Goal: Task Accomplishment & Management: Manage account settings

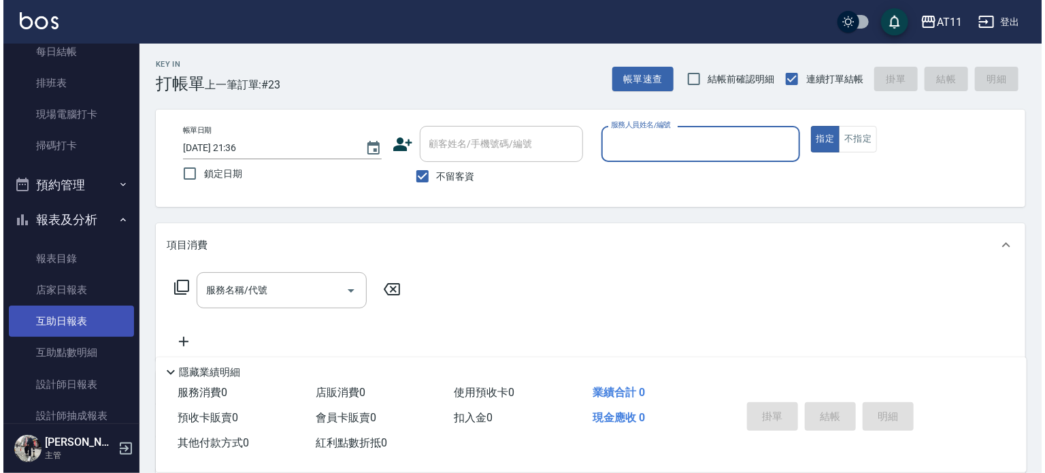
scroll to position [204, 0]
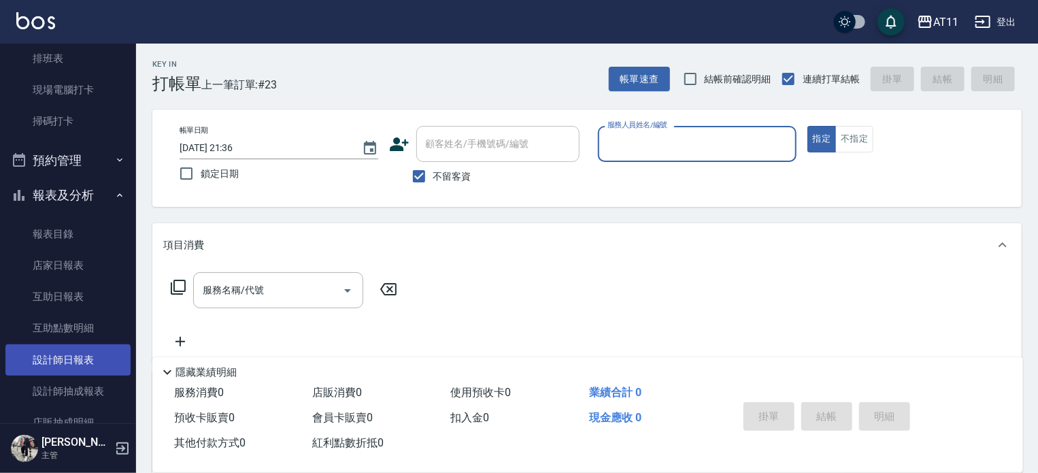
click at [65, 357] on link "設計師日報表" at bounding box center [67, 359] width 125 height 31
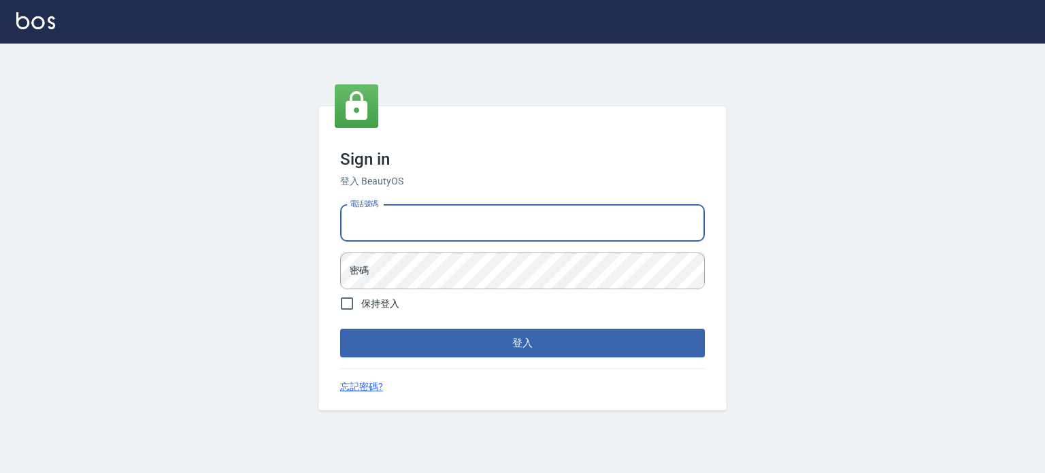
click at [410, 217] on input "電話號碼" at bounding box center [522, 223] width 365 height 37
type input "0953539532"
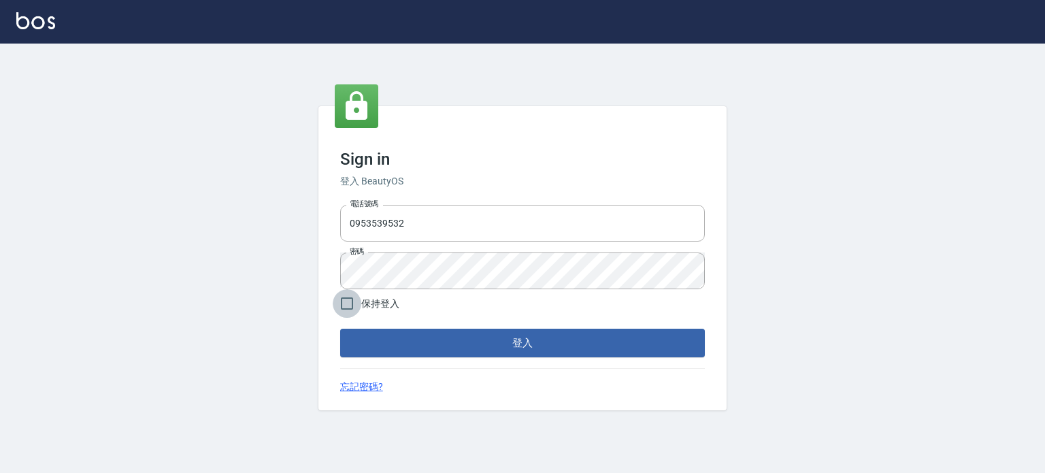
click at [351, 304] on input "保持登入" at bounding box center [347, 303] width 29 height 29
checkbox input "true"
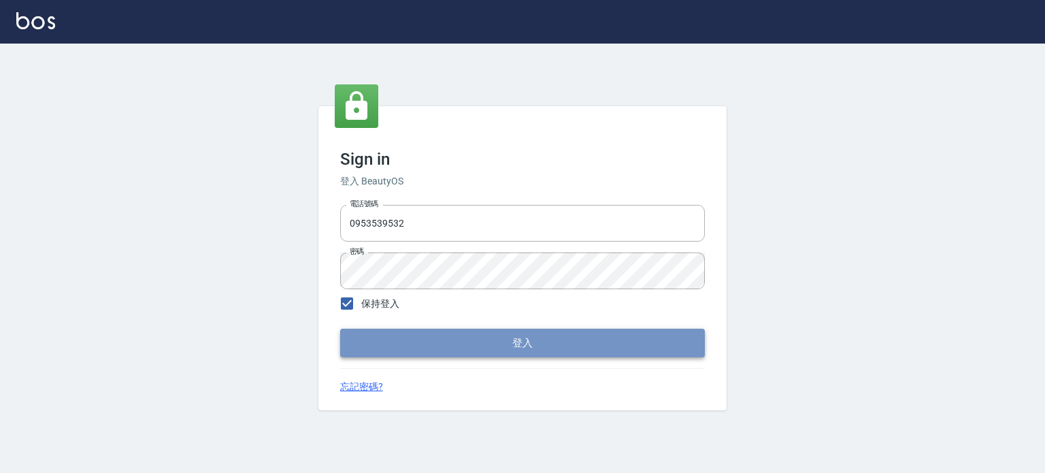
click at [446, 342] on button "登入" at bounding box center [522, 343] width 365 height 29
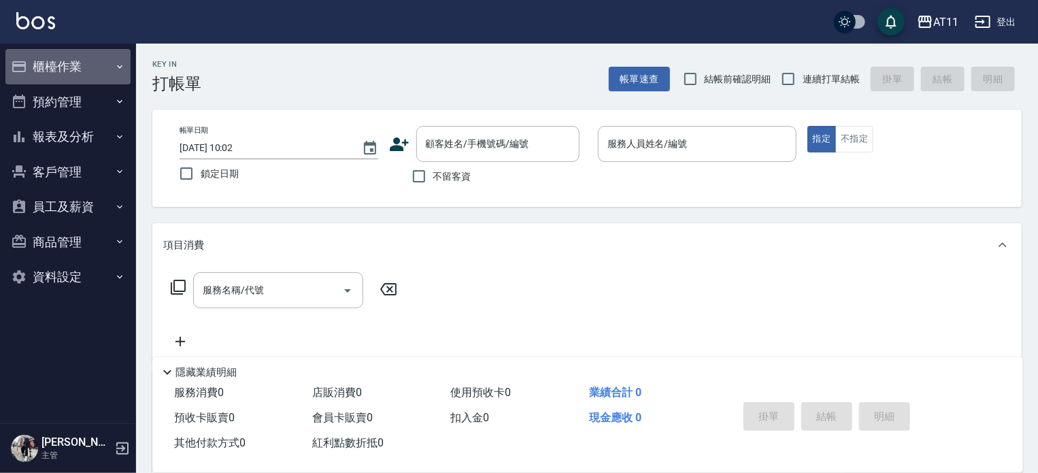
click at [84, 50] on button "櫃檯作業" at bounding box center [67, 66] width 125 height 35
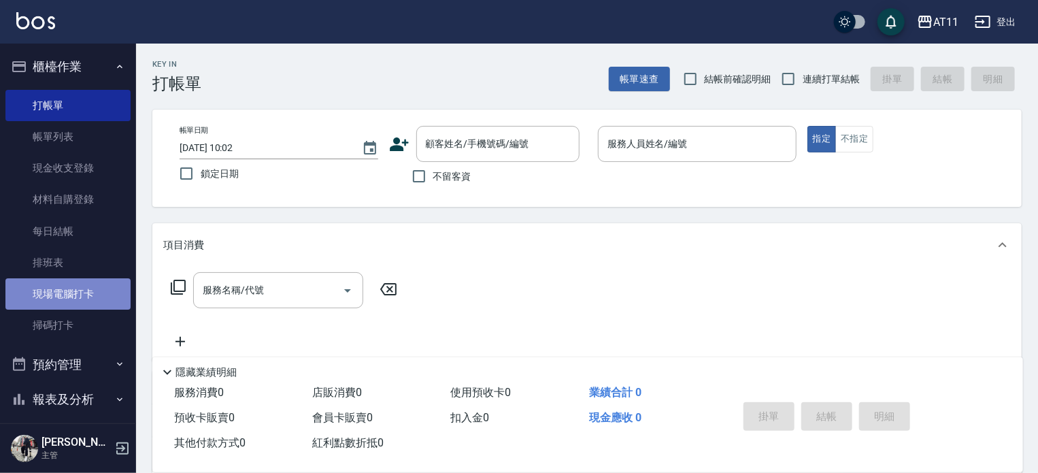
click at [76, 304] on link "現場電腦打卡" at bounding box center [67, 293] width 125 height 31
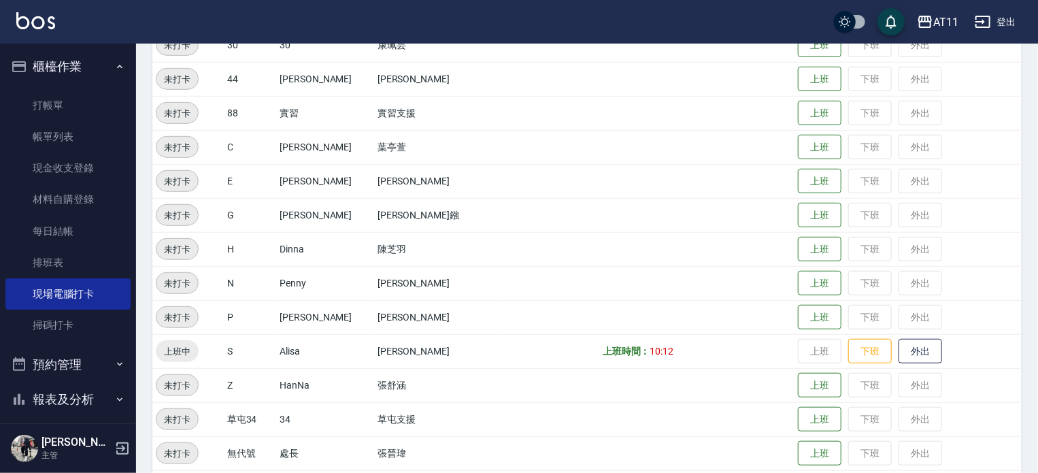
scroll to position [408, 0]
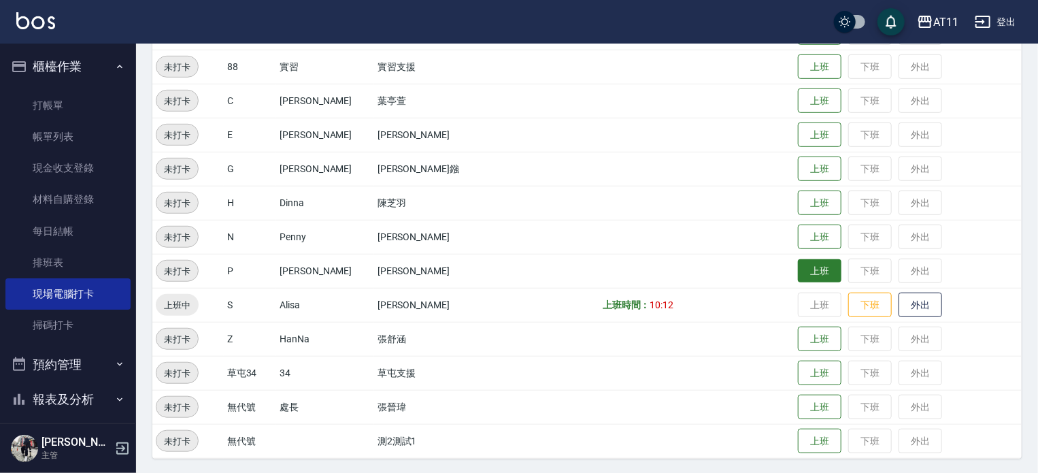
click at [798, 266] on button "上班" at bounding box center [820, 271] width 44 height 24
click at [71, 65] on button "櫃檯作業" at bounding box center [67, 66] width 125 height 35
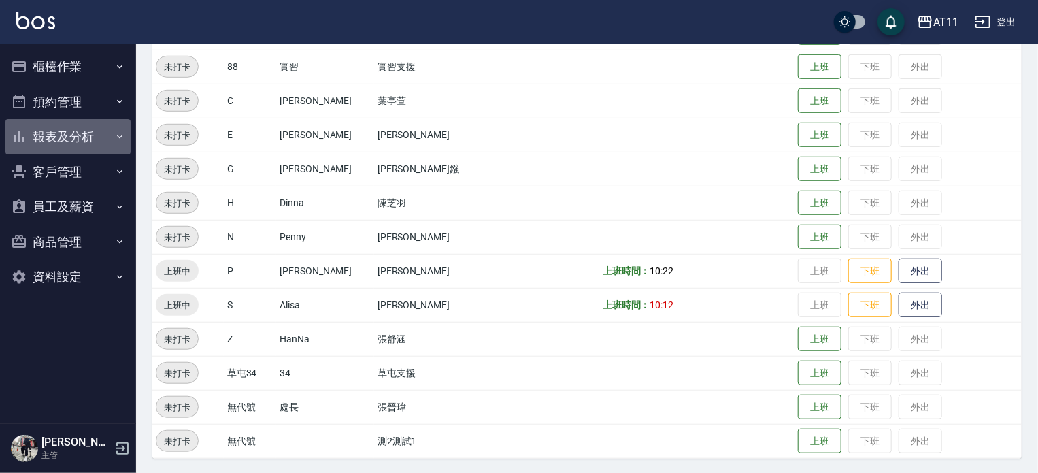
click at [79, 137] on button "報表及分析" at bounding box center [67, 136] width 125 height 35
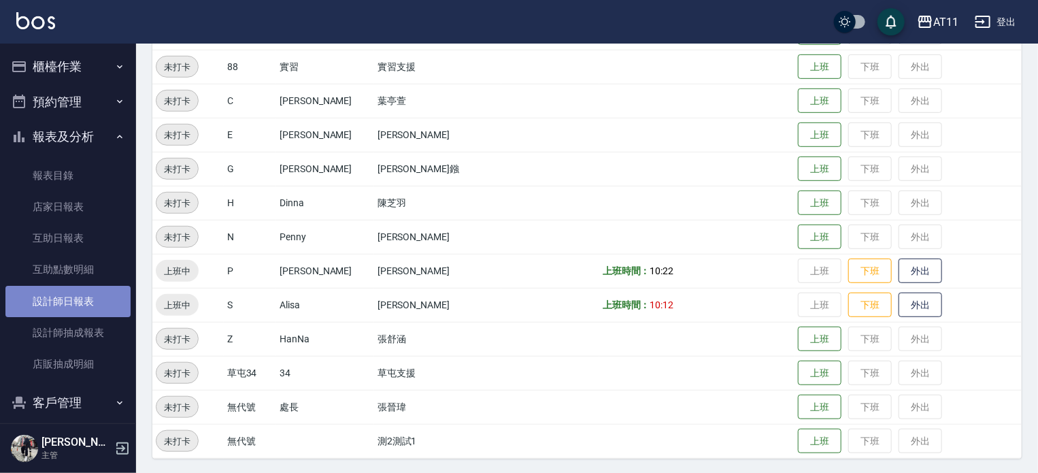
click at [85, 310] on link "設計師日報表" at bounding box center [67, 301] width 125 height 31
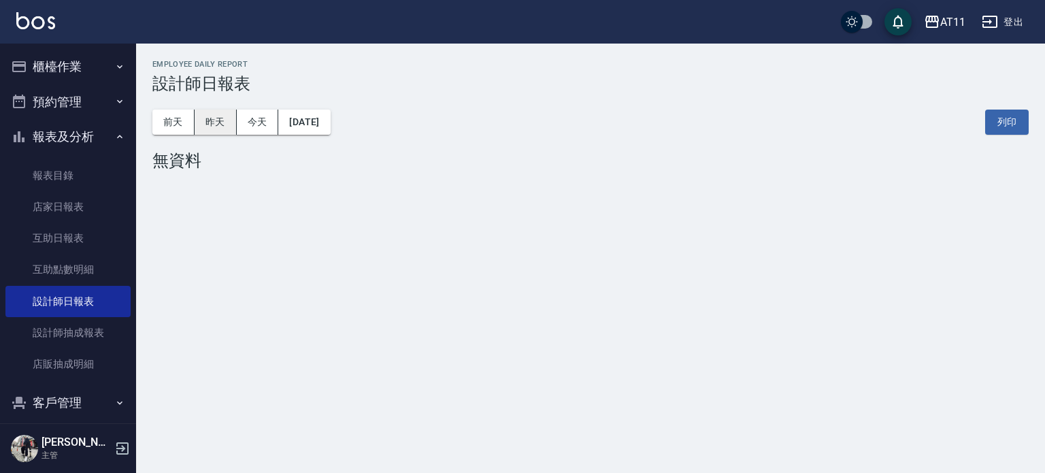
drag, startPoint x: 212, startPoint y: 122, endPoint x: 276, endPoint y: 148, distance: 68.4
click at [214, 122] on button "昨天" at bounding box center [216, 122] width 42 height 25
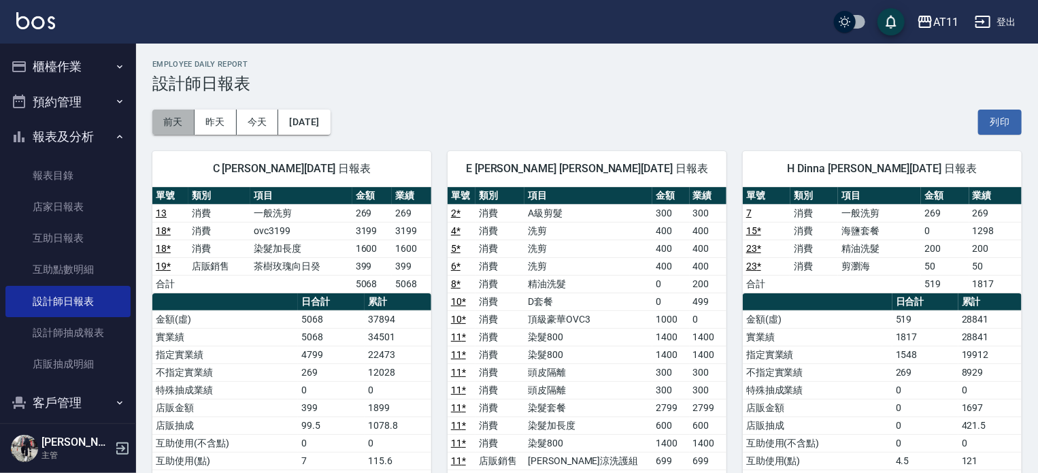
click at [178, 117] on button "前天" at bounding box center [173, 122] width 42 height 25
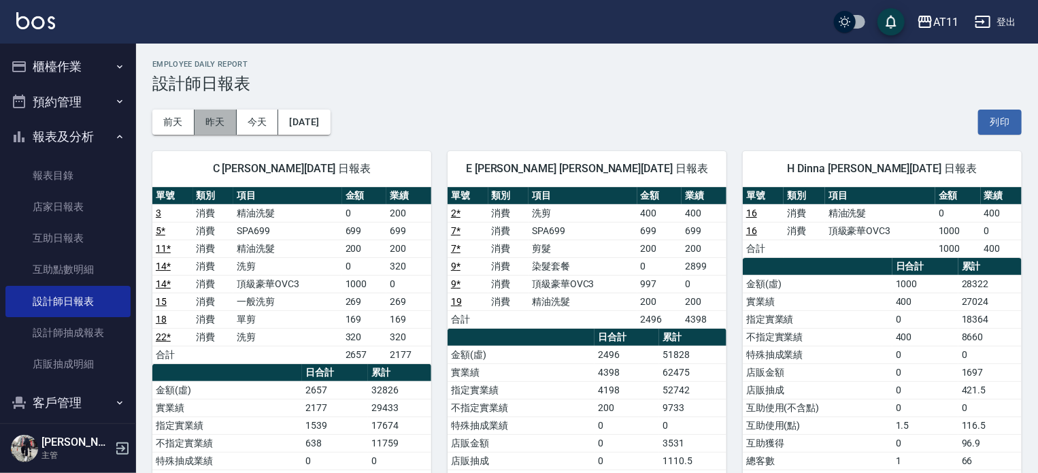
click at [226, 116] on button "昨天" at bounding box center [216, 122] width 42 height 25
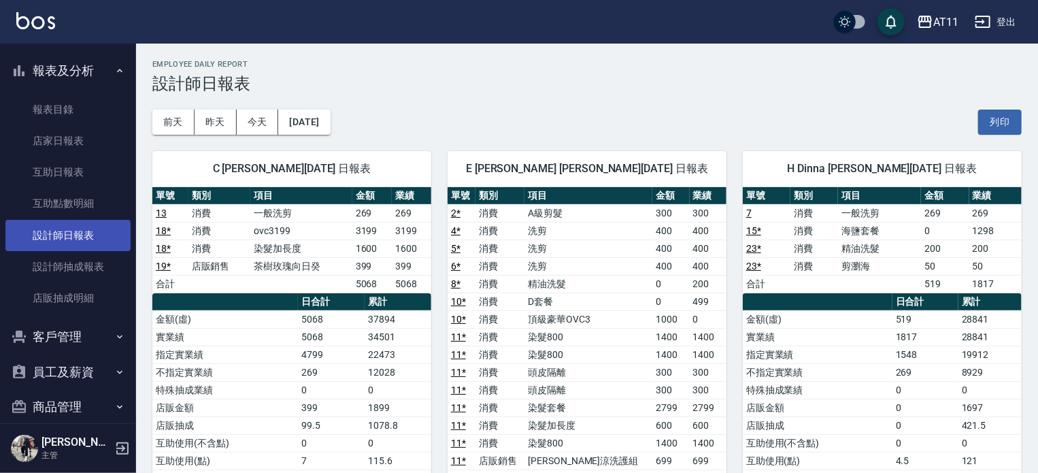
scroll to position [118, 0]
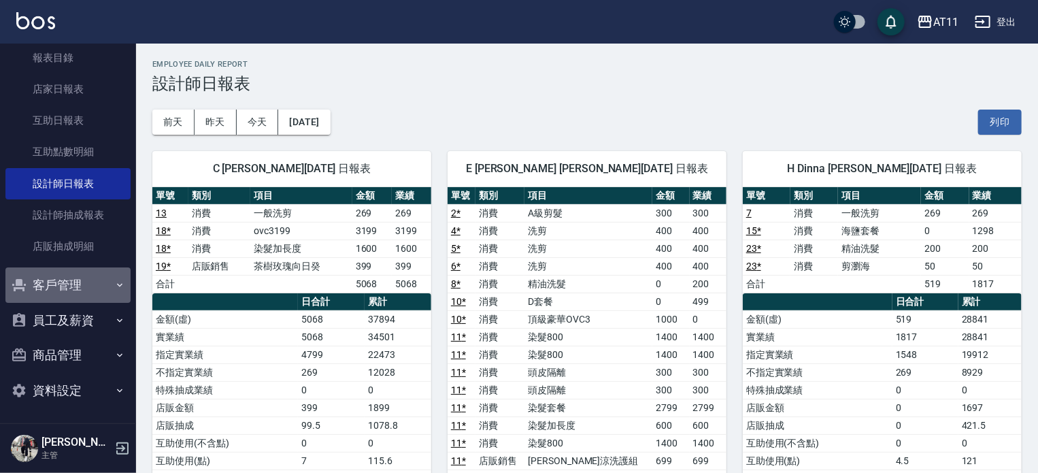
click at [82, 288] on button "客戶管理" at bounding box center [67, 284] width 125 height 35
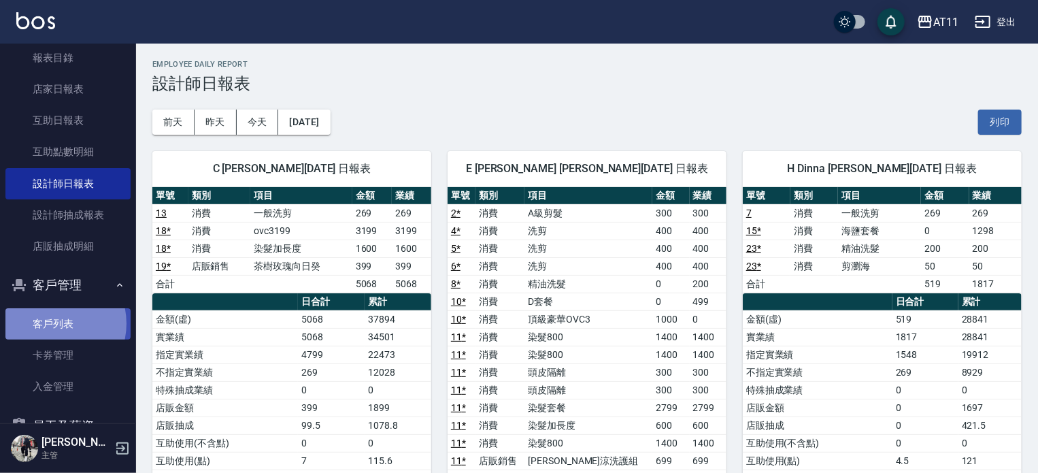
click at [51, 323] on link "客戶列表" at bounding box center [67, 323] width 125 height 31
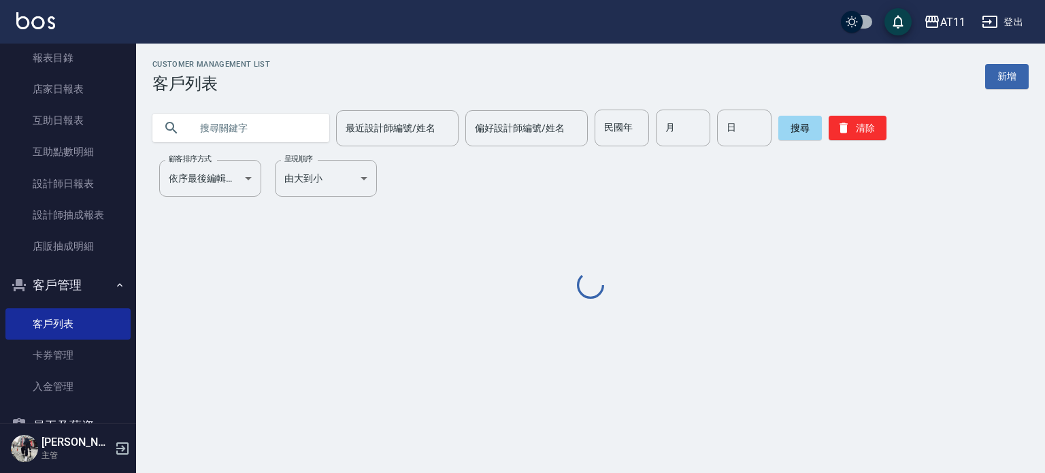
click at [227, 119] on input "text" at bounding box center [255, 128] width 128 height 37
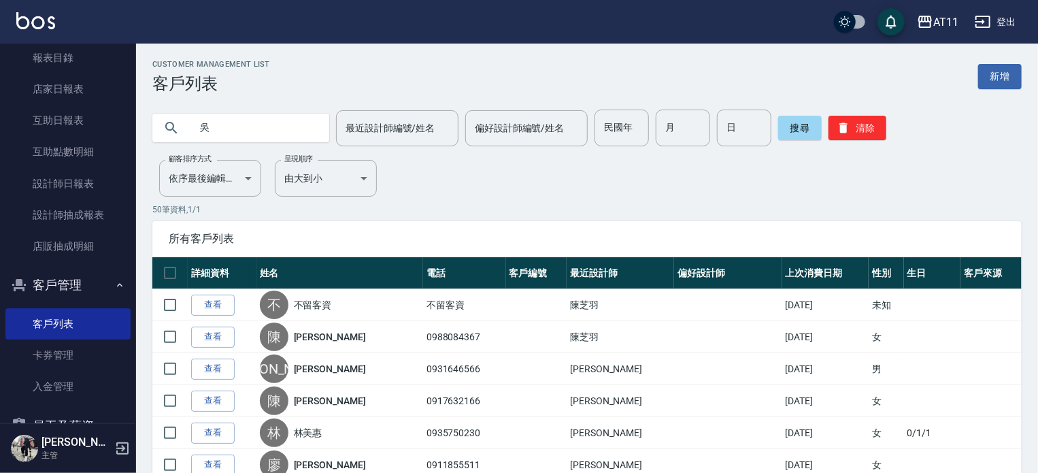
type input "吳"
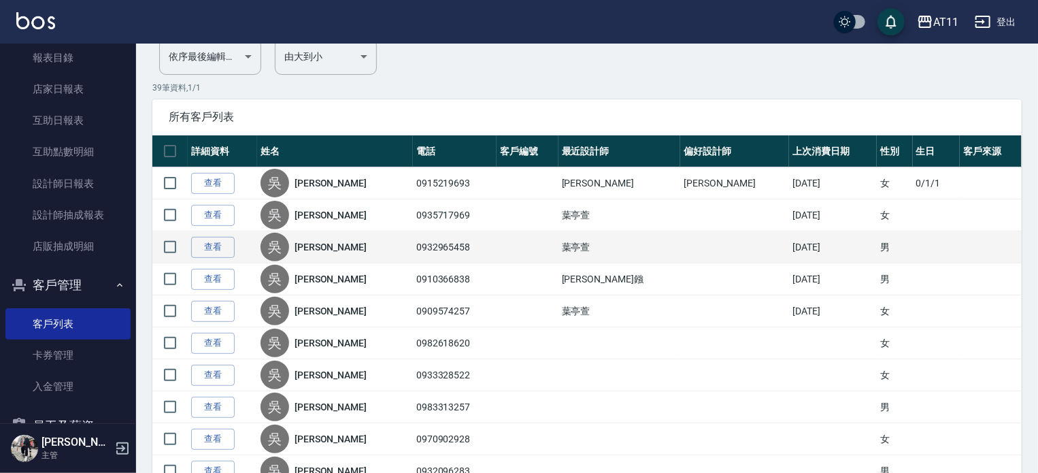
scroll to position [204, 0]
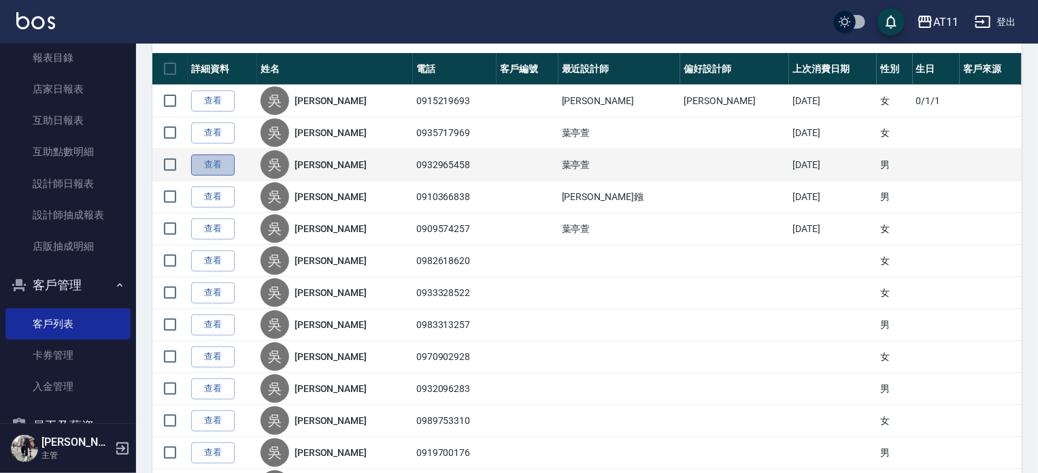
click at [196, 161] on link "查看" at bounding box center [213, 164] width 44 height 21
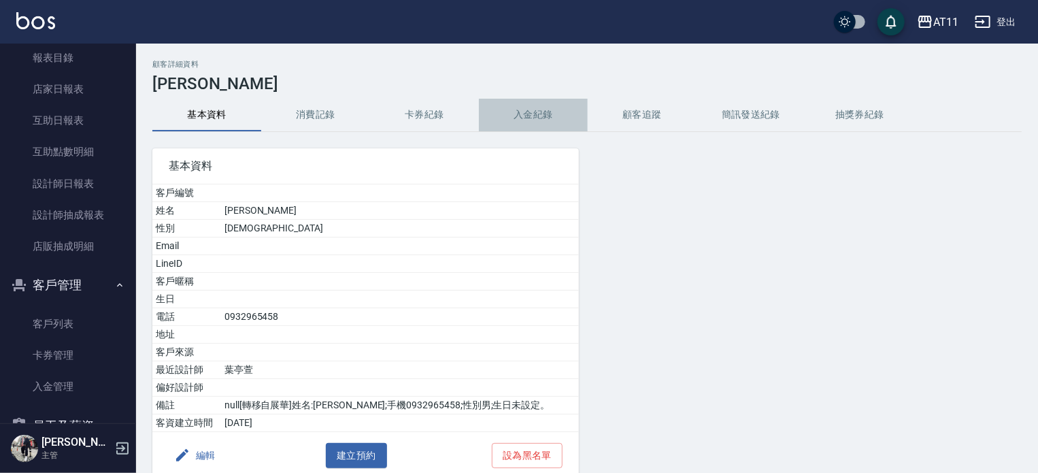
click at [552, 111] on button "入金紀錄" at bounding box center [533, 115] width 109 height 33
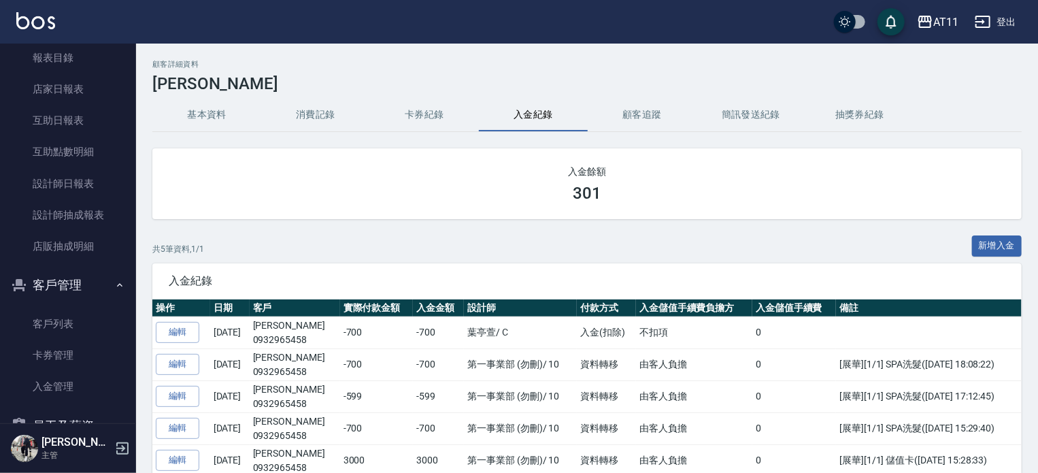
click at [33, 7] on div "AT11 登出" at bounding box center [519, 22] width 1038 height 44
click at [44, 27] on img at bounding box center [35, 20] width 39 height 17
